Goal: Information Seeking & Learning: Learn about a topic

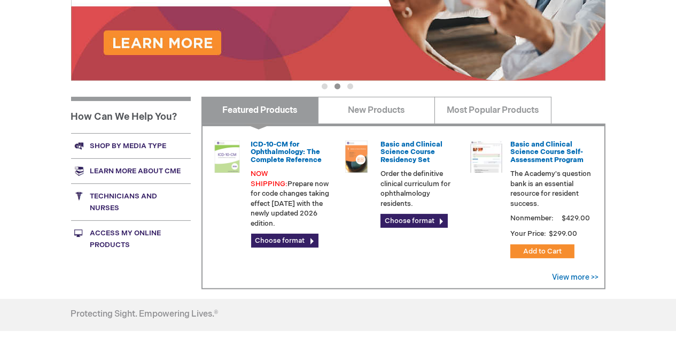
scroll to position [322, 0]
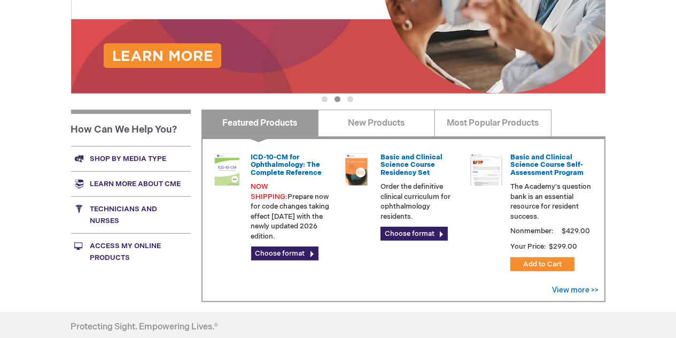
click at [136, 181] on link "Learn more about CME" at bounding box center [131, 183] width 120 height 25
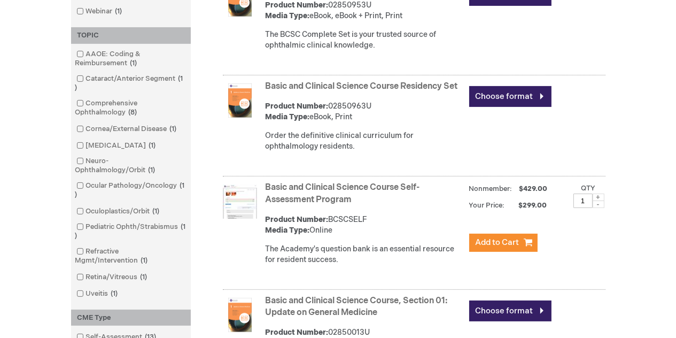
scroll to position [403, 0]
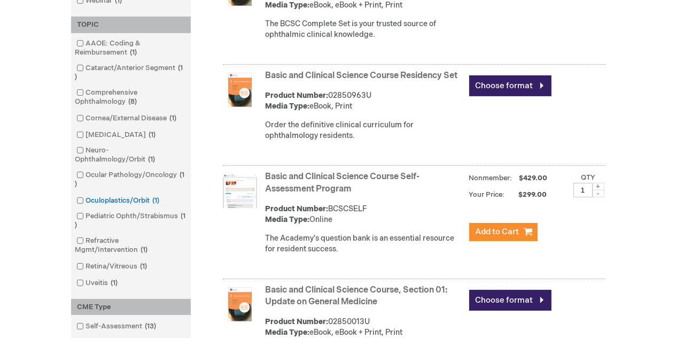
click at [86, 203] on span at bounding box center [86, 200] width 0 height 9
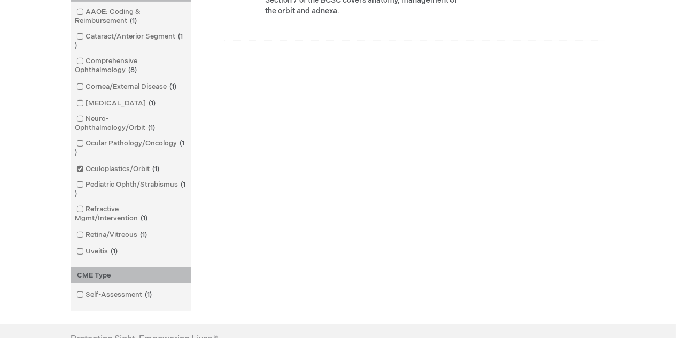
scroll to position [439, 0]
drag, startPoint x: 263, startPoint y: 152, endPoint x: 79, endPoint y: 169, distance: 184.7
click at [86, 169] on span at bounding box center [86, 168] width 0 height 9
